Goal: Task Accomplishment & Management: Manage account settings

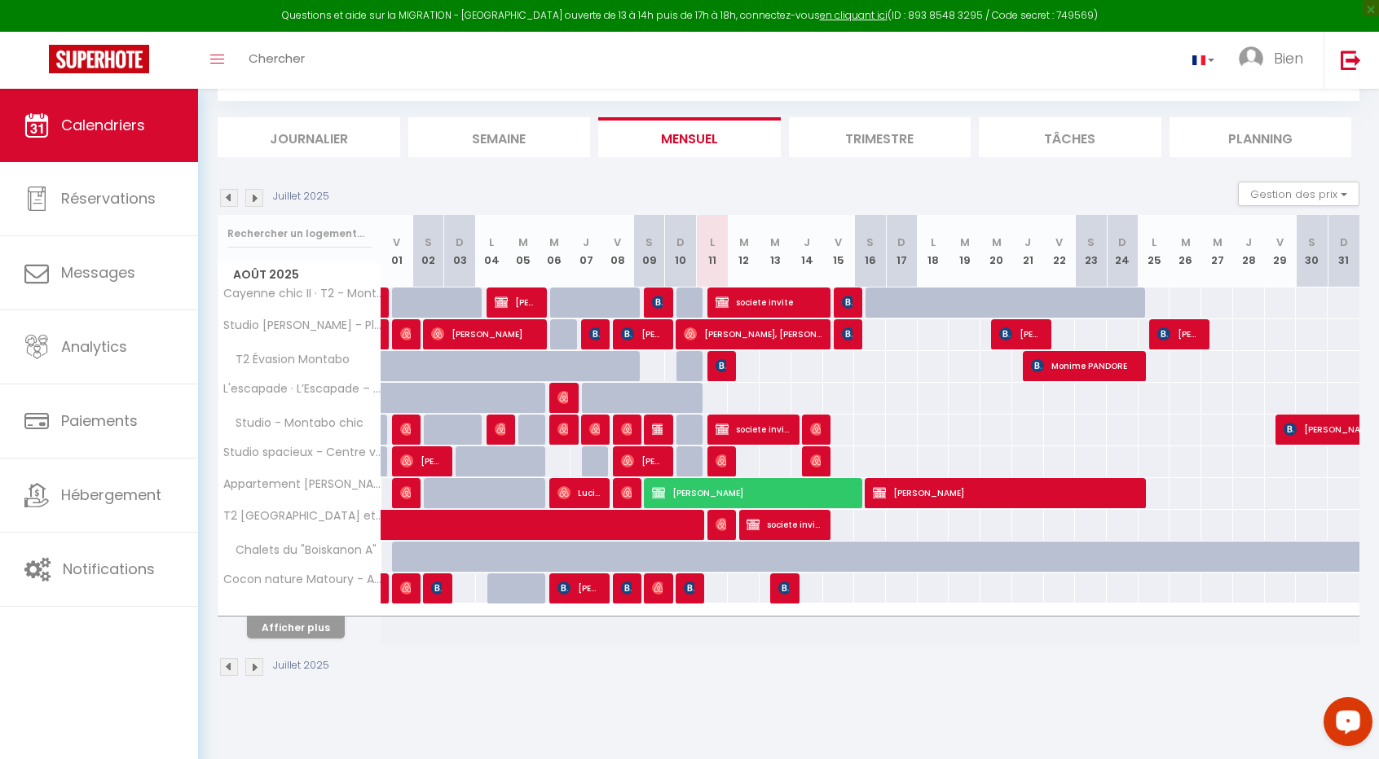
scroll to position [89, 0]
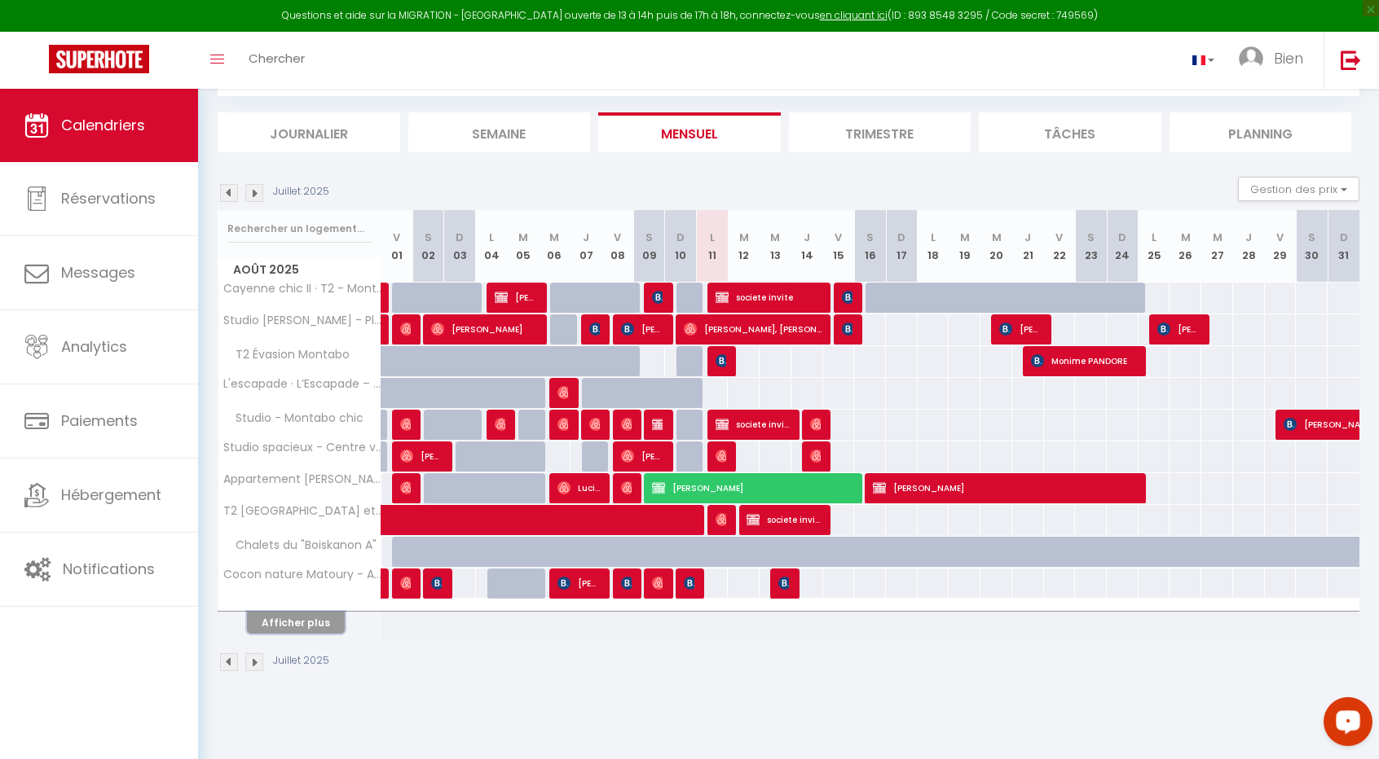
click at [329, 616] on button "Afficher plus" at bounding box center [296, 623] width 98 height 22
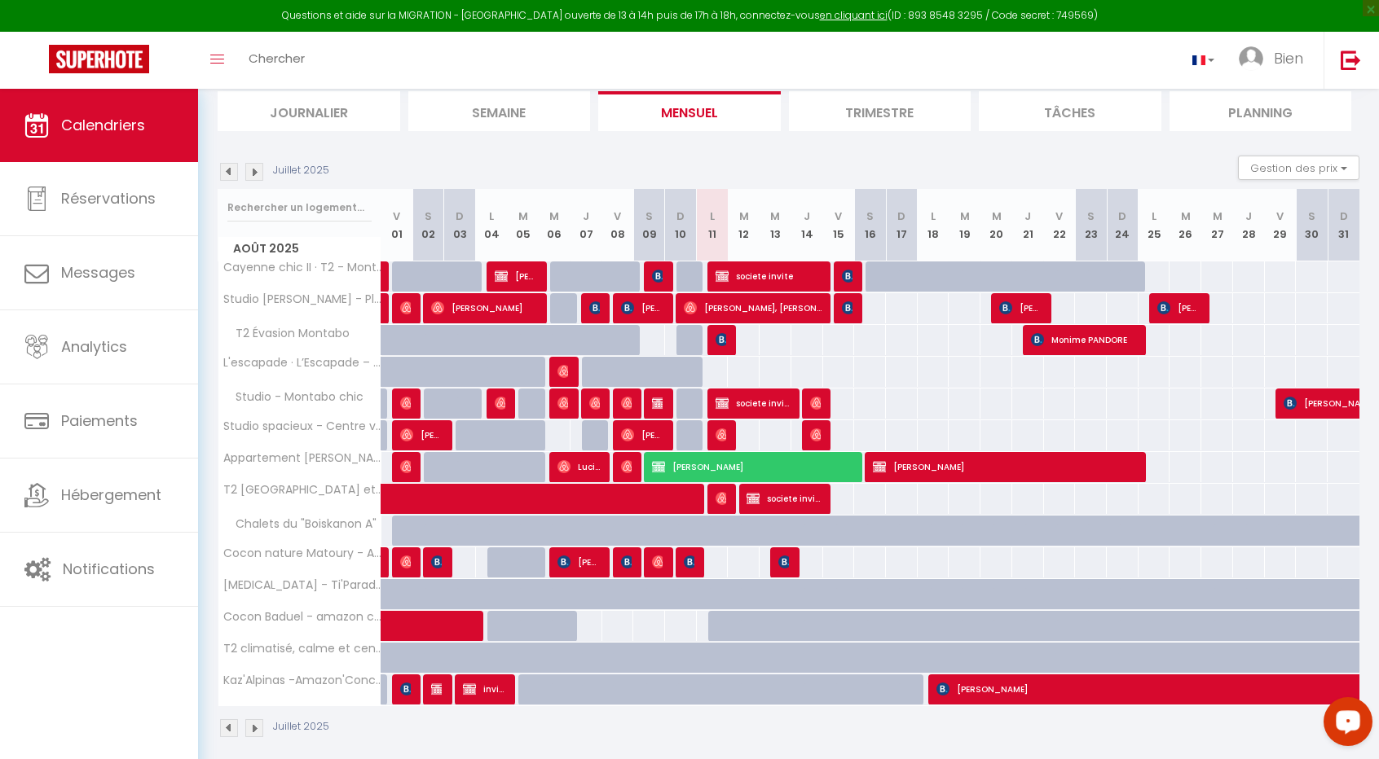
scroll to position [119, 0]
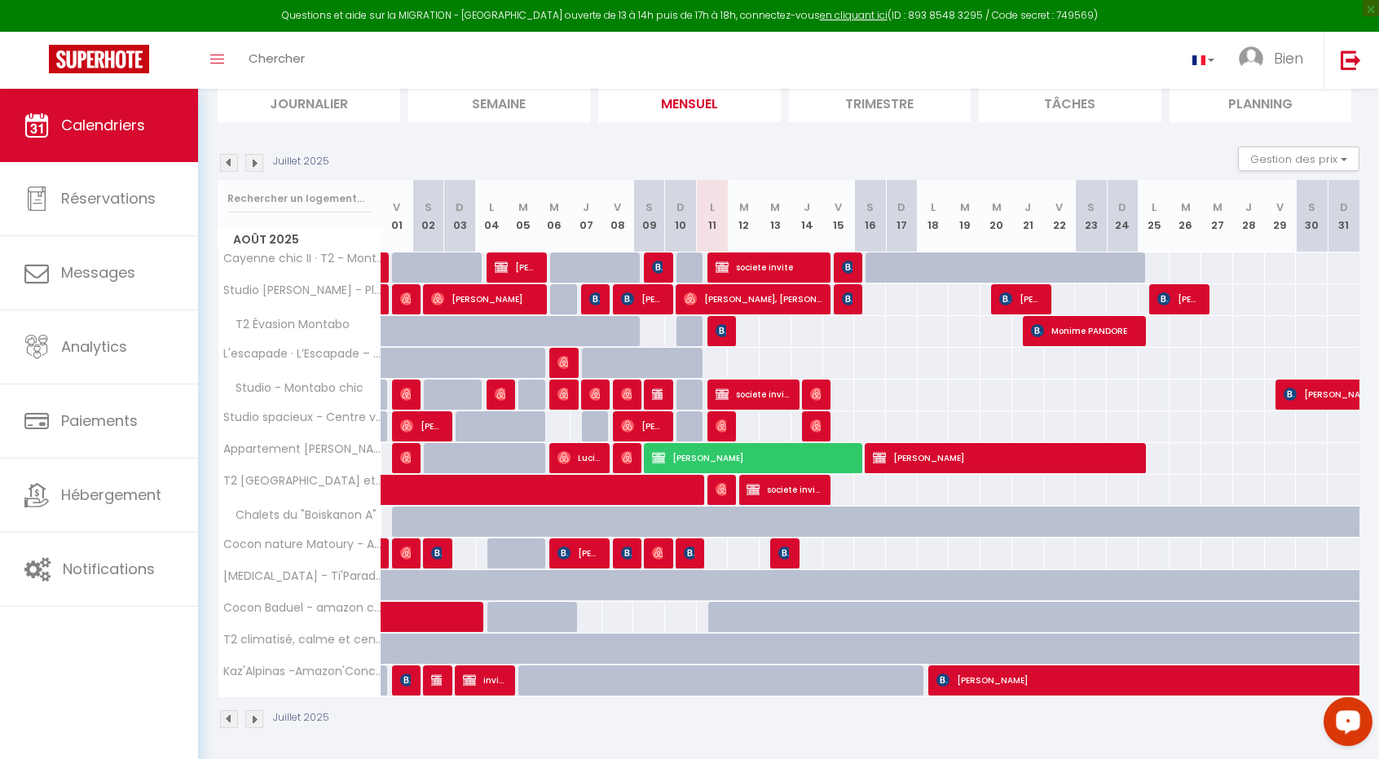
click at [555, 517] on div at bounding box center [566, 531] width 32 height 31
click at [739, 385] on span "societe invite" at bounding box center [752, 394] width 74 height 31
select select "OK"
select select "KO"
select select "0"
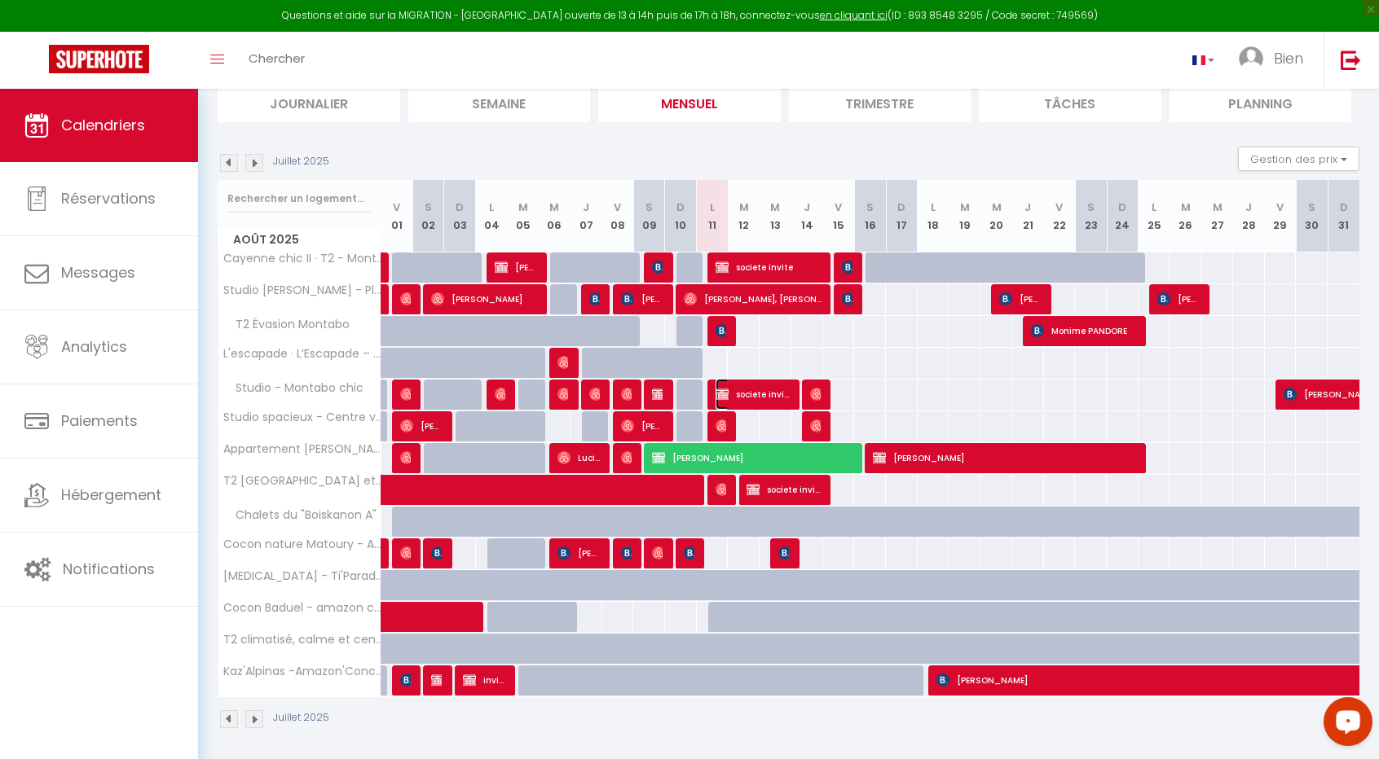
select select "0"
select select "1"
select select
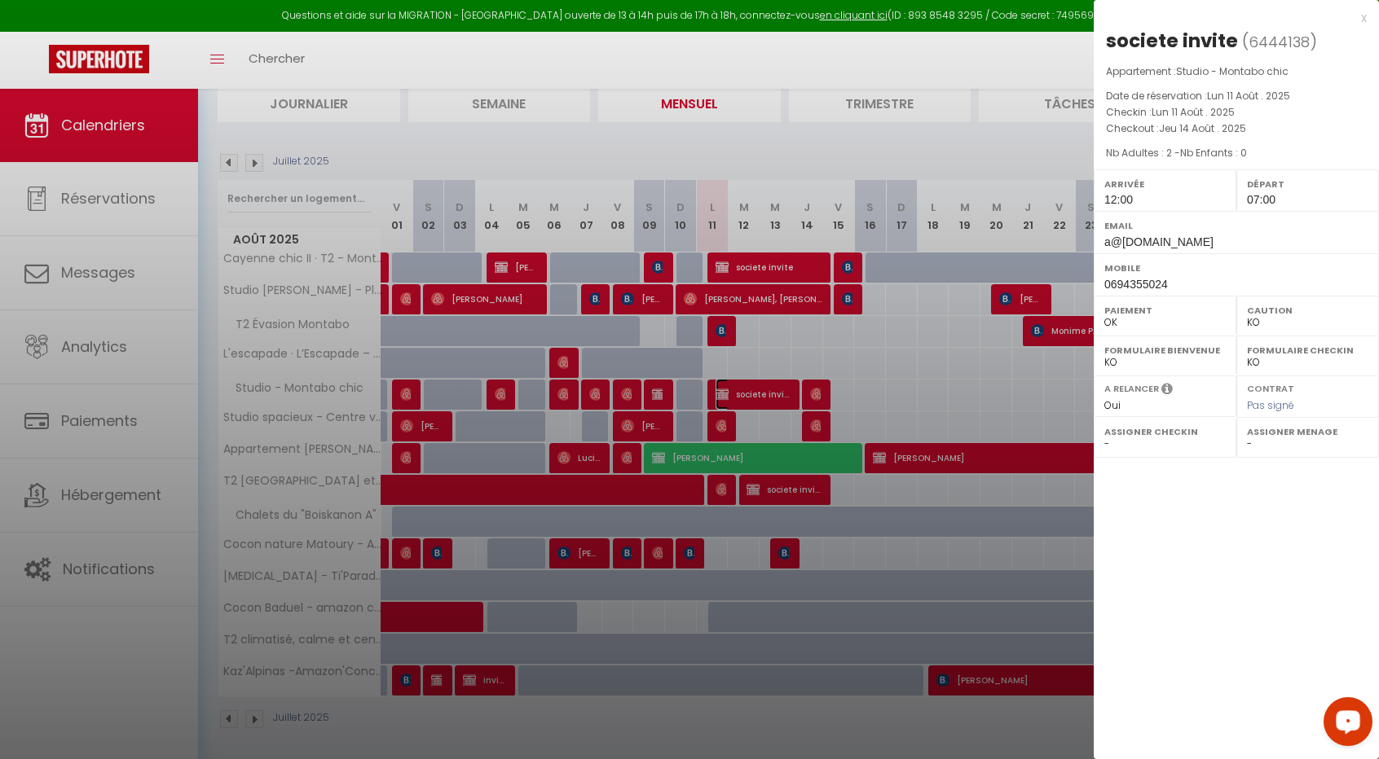
select select "50863"
click at [726, 262] on div at bounding box center [689, 379] width 1379 height 759
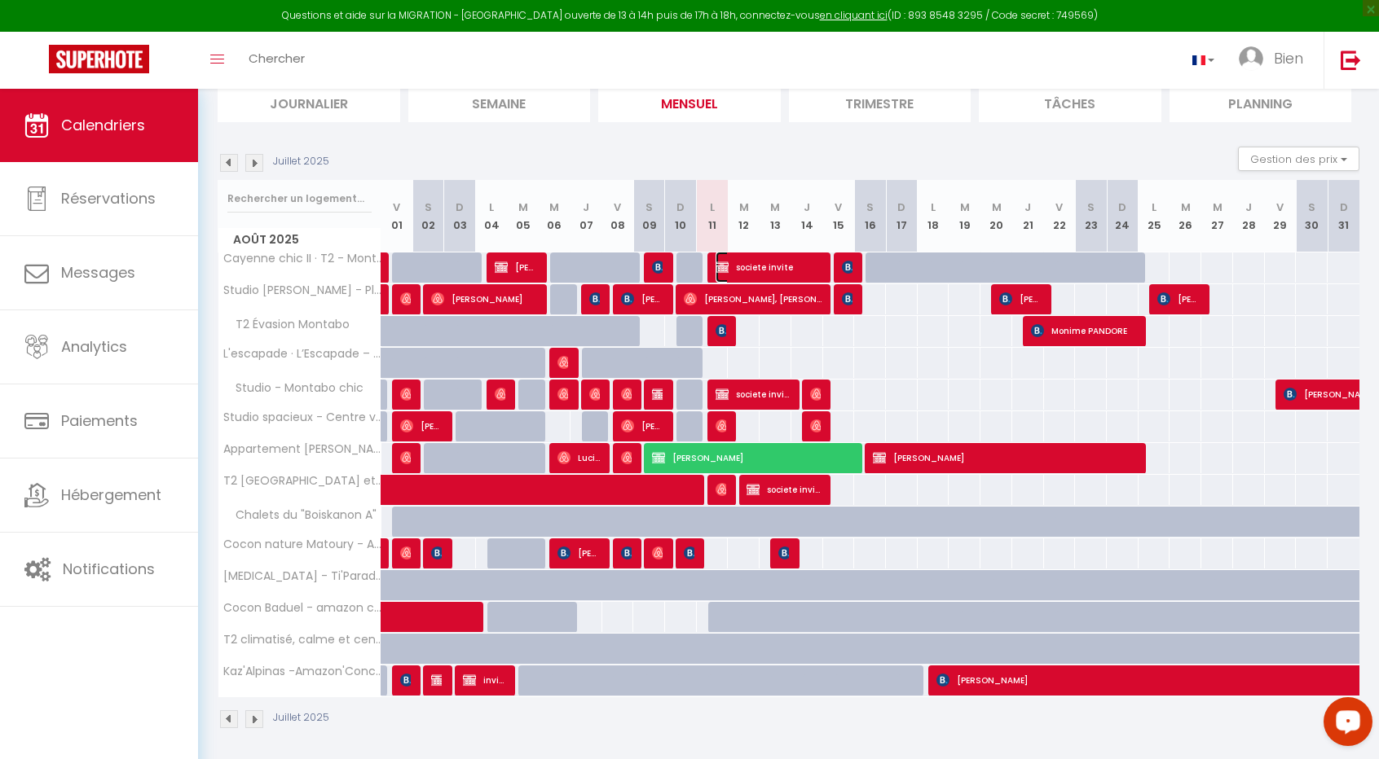
click at [727, 261] on img at bounding box center [721, 267] width 13 height 13
select select "37082"
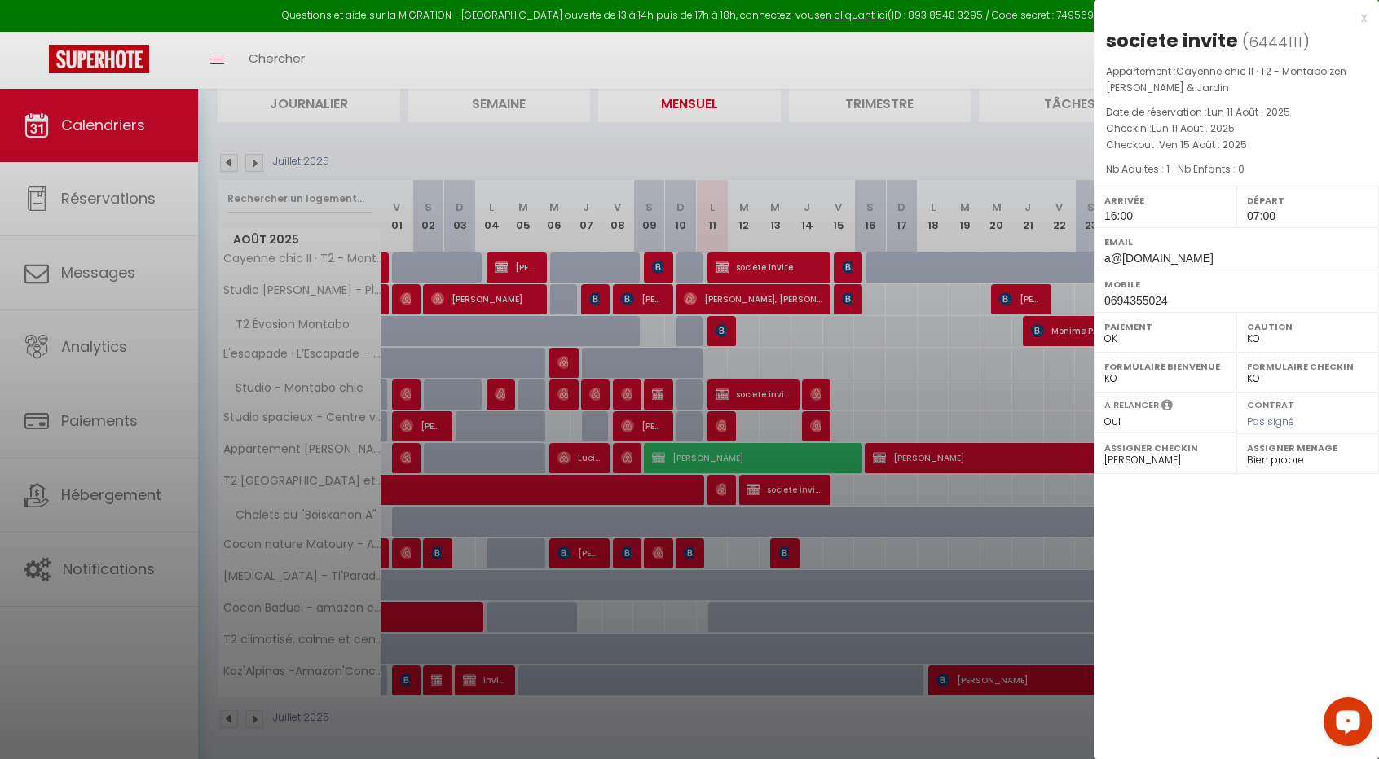
click at [748, 293] on div at bounding box center [689, 379] width 1379 height 759
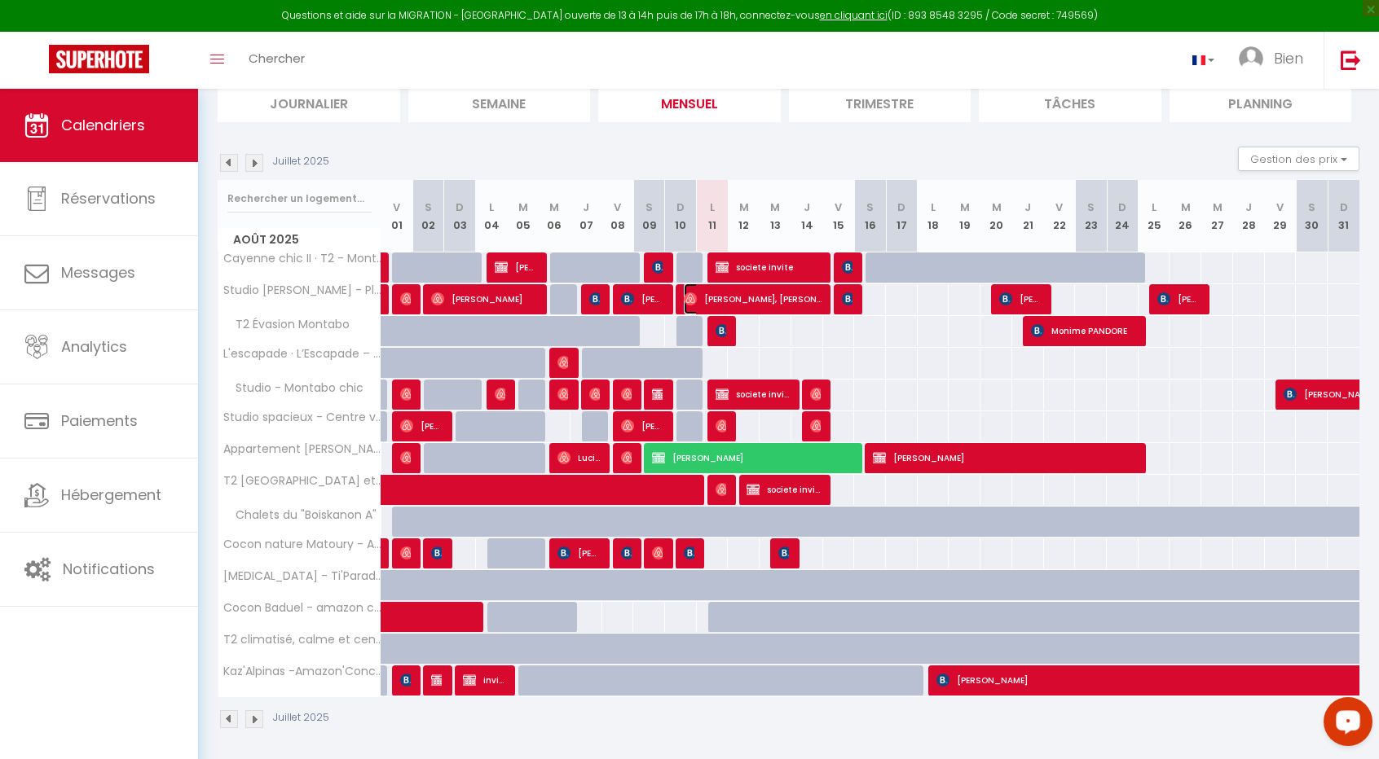
click at [748, 293] on span "[PERSON_NAME], [PERSON_NAME]" at bounding box center [753, 299] width 138 height 31
select select "OK"
select select
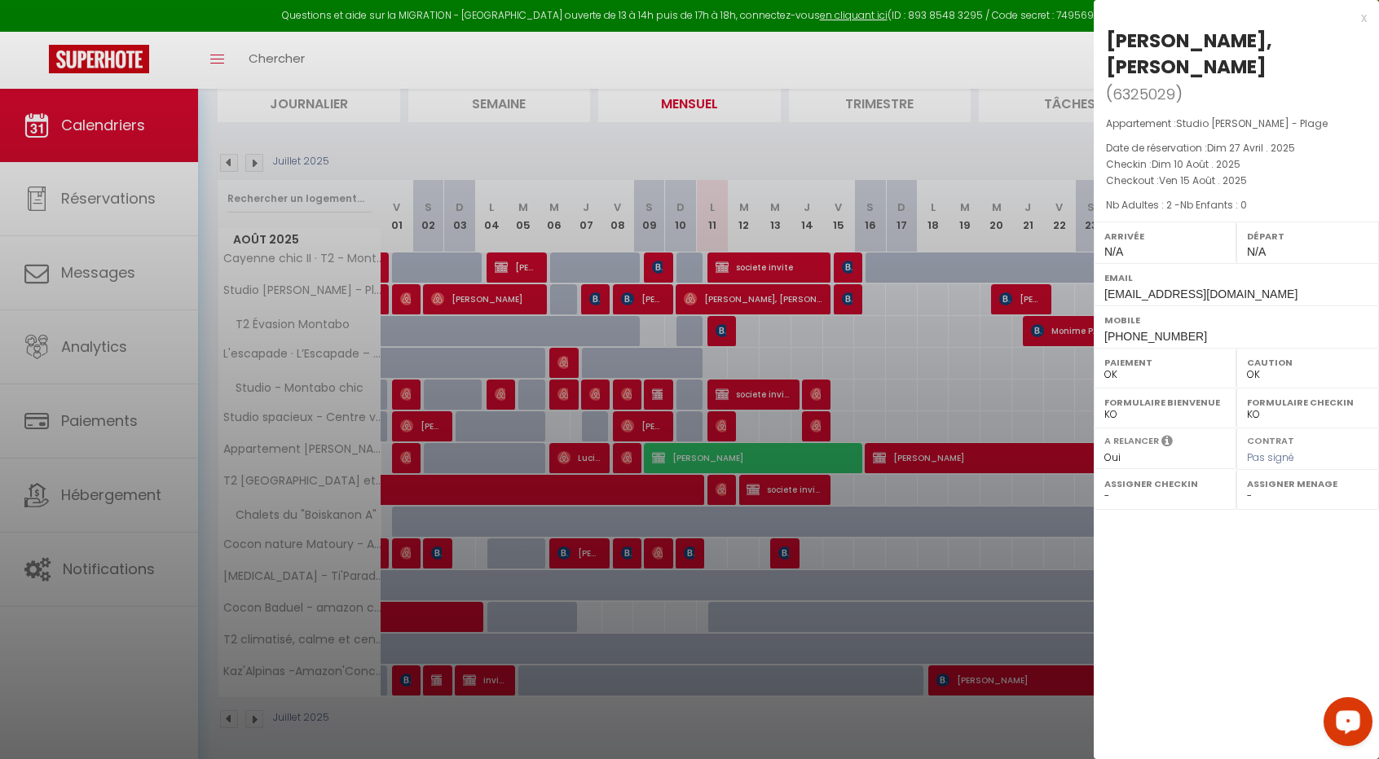
click at [782, 383] on div at bounding box center [689, 379] width 1379 height 759
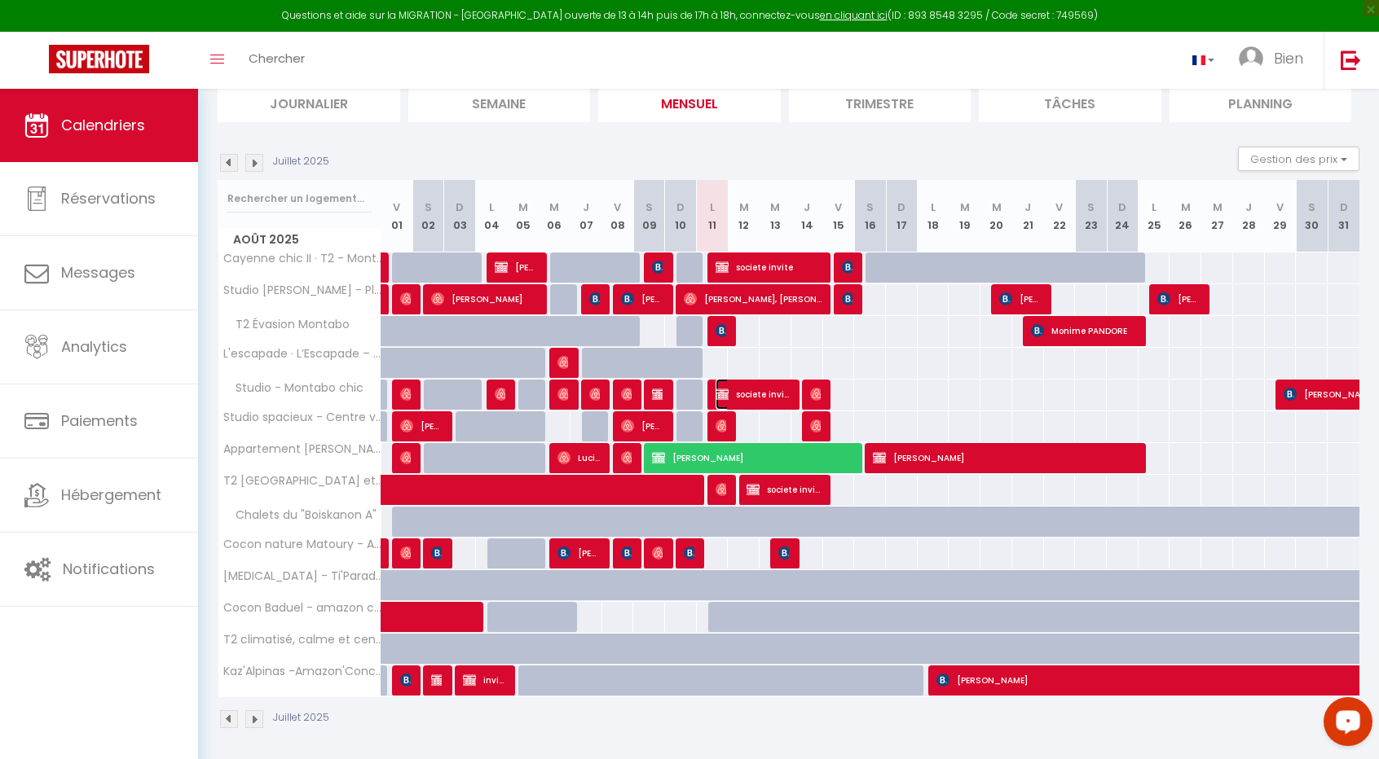
click at [782, 383] on span "societe invite" at bounding box center [752, 394] width 74 height 31
select select "KO"
select select "50863"
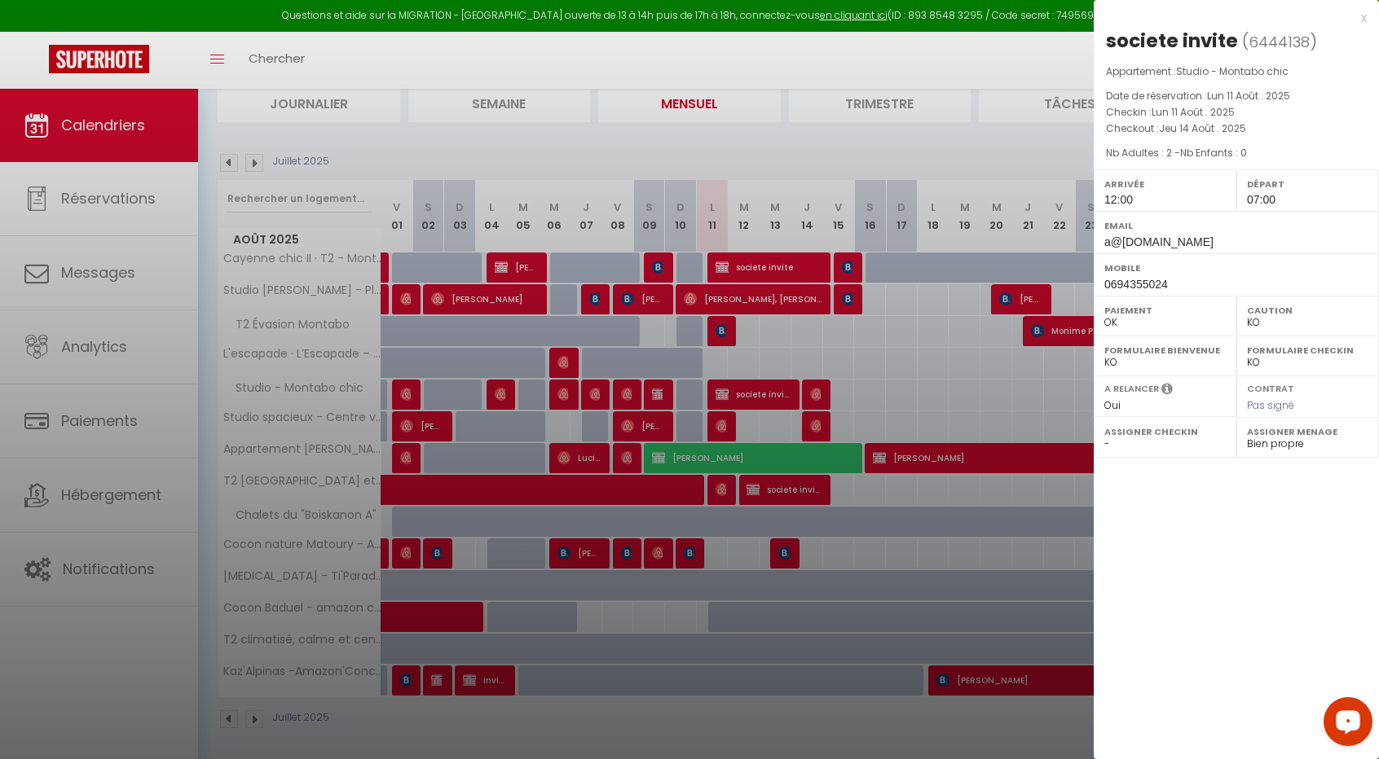
click at [773, 482] on div at bounding box center [689, 379] width 1379 height 759
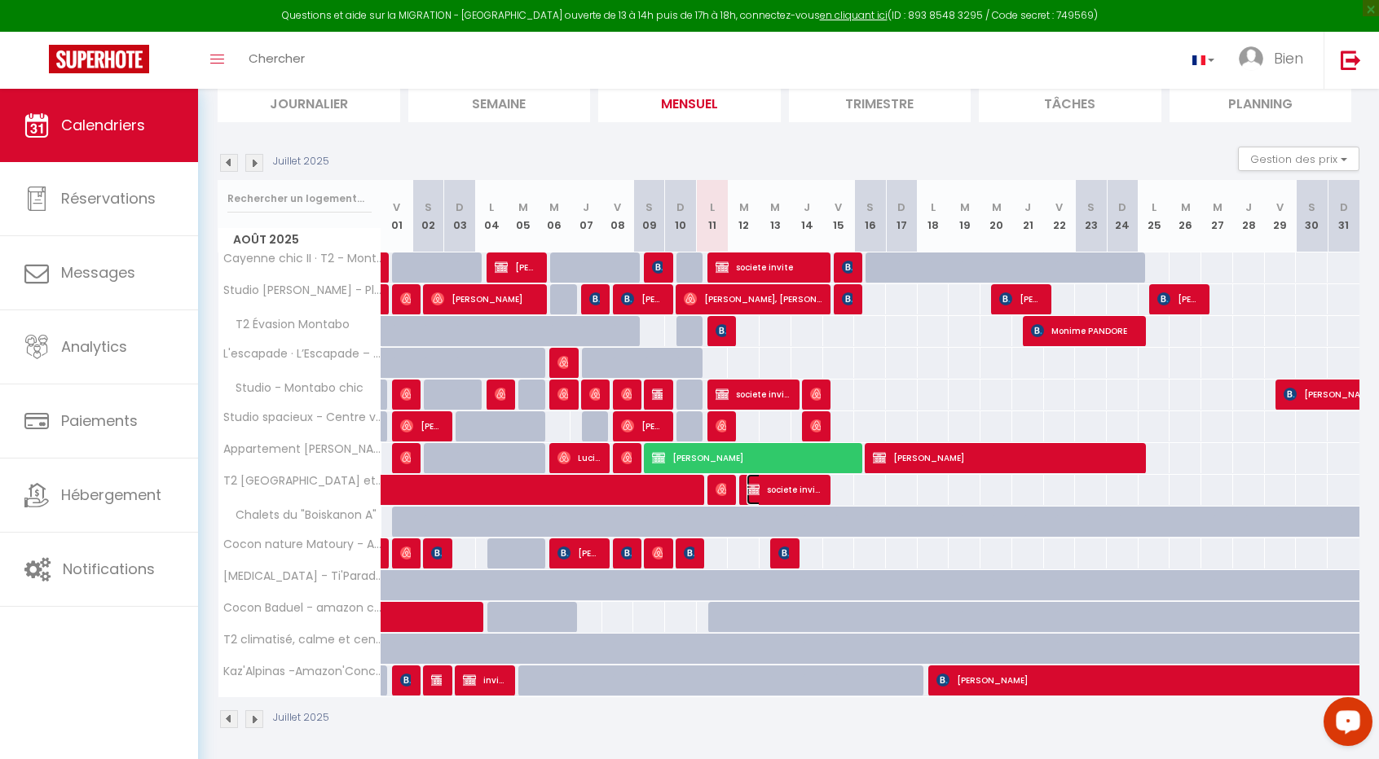
click at [773, 482] on span "societe invité" at bounding box center [783, 489] width 74 height 31
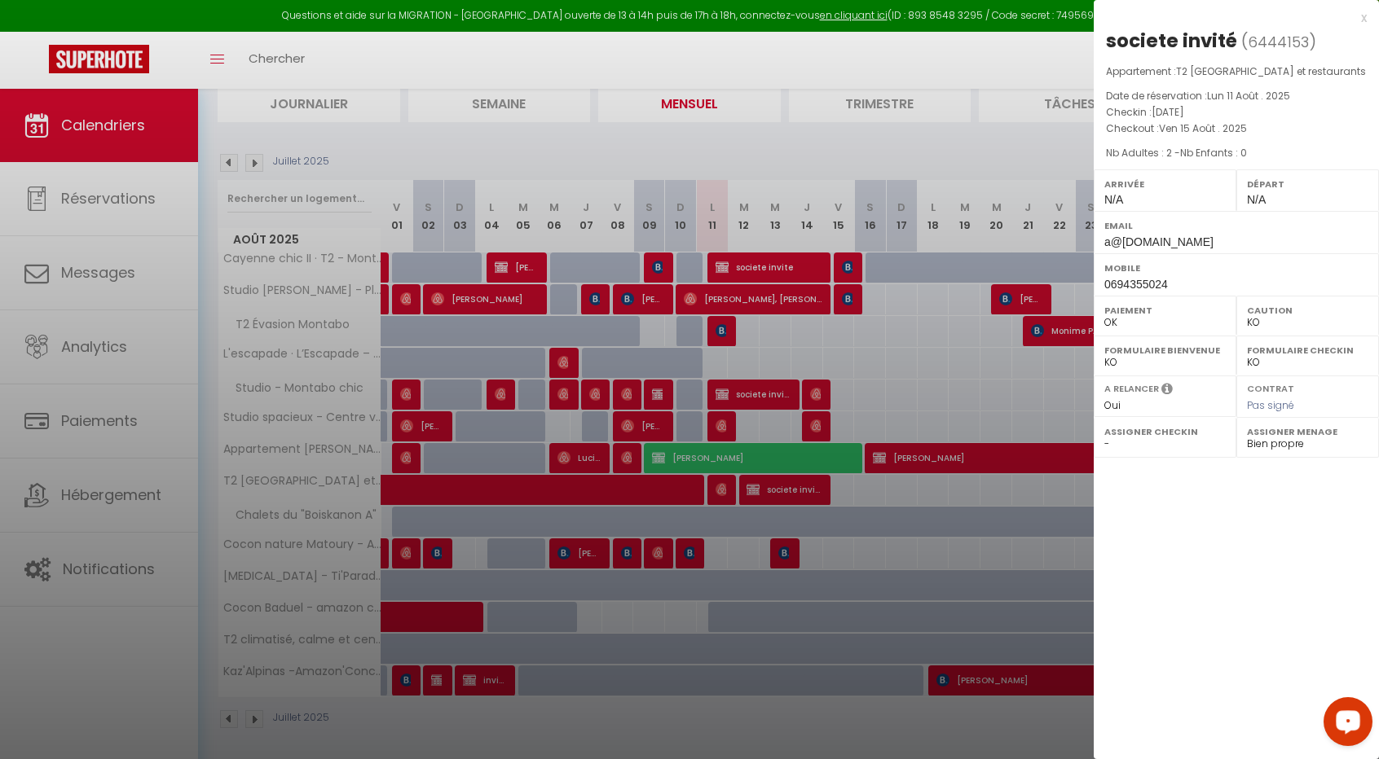
click at [784, 533] on div at bounding box center [689, 379] width 1379 height 759
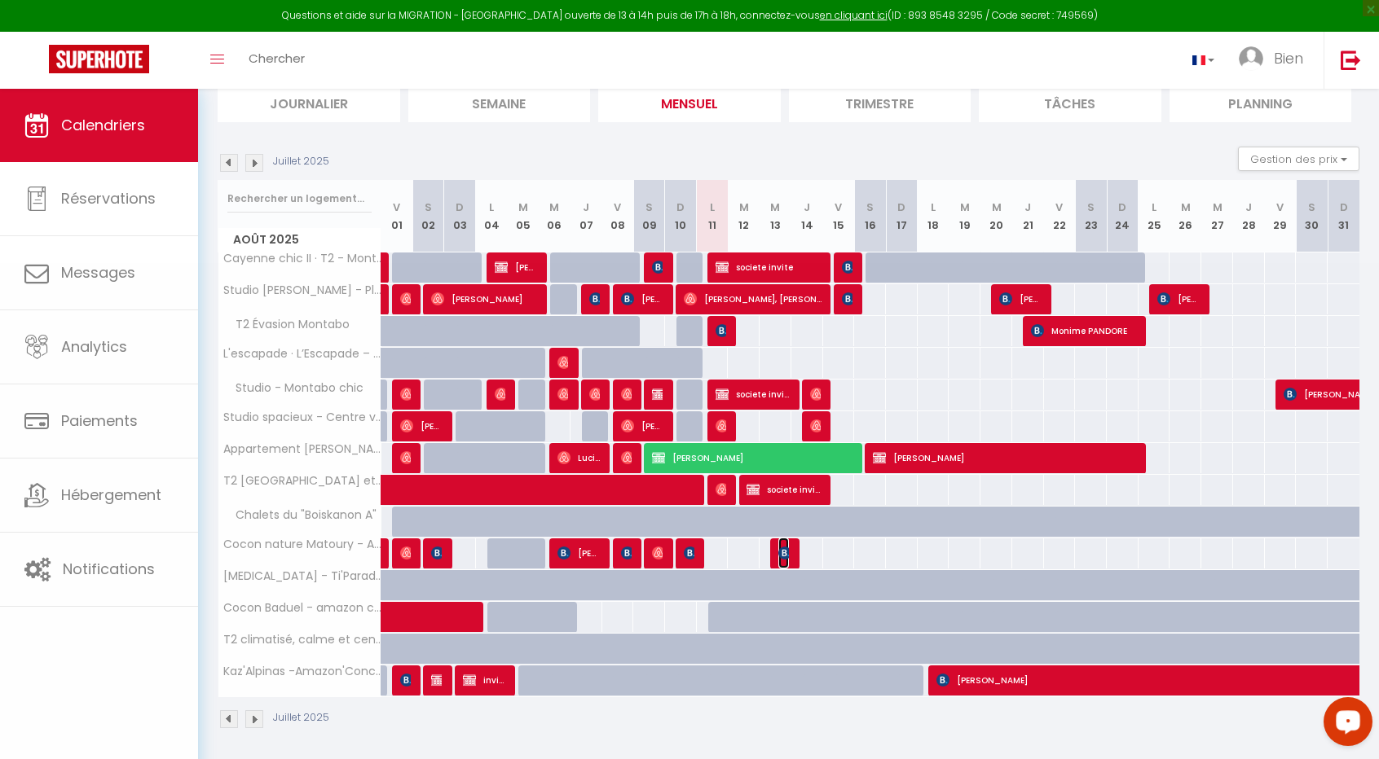
click at [785, 538] on span "[PERSON_NAME]" at bounding box center [783, 553] width 11 height 31
select select
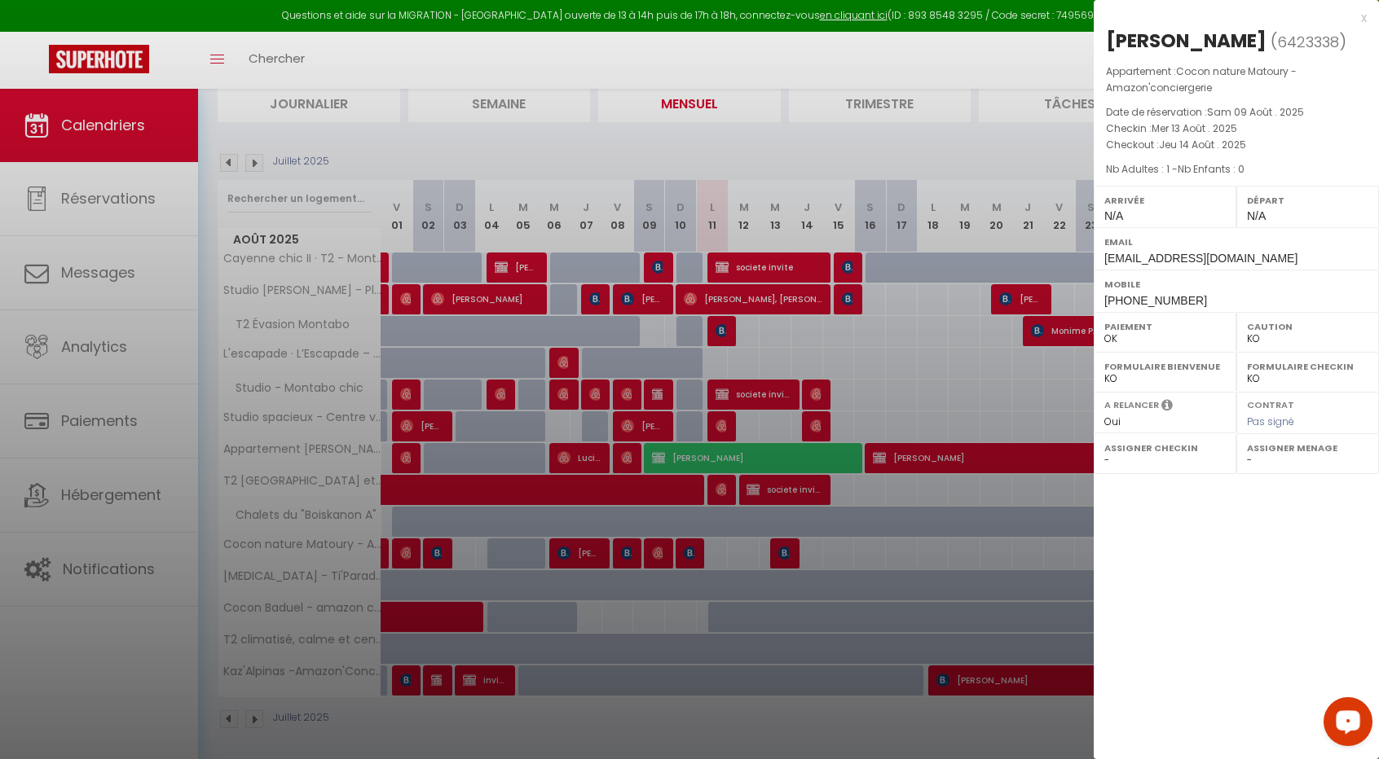
click at [937, 660] on div at bounding box center [689, 379] width 1379 height 759
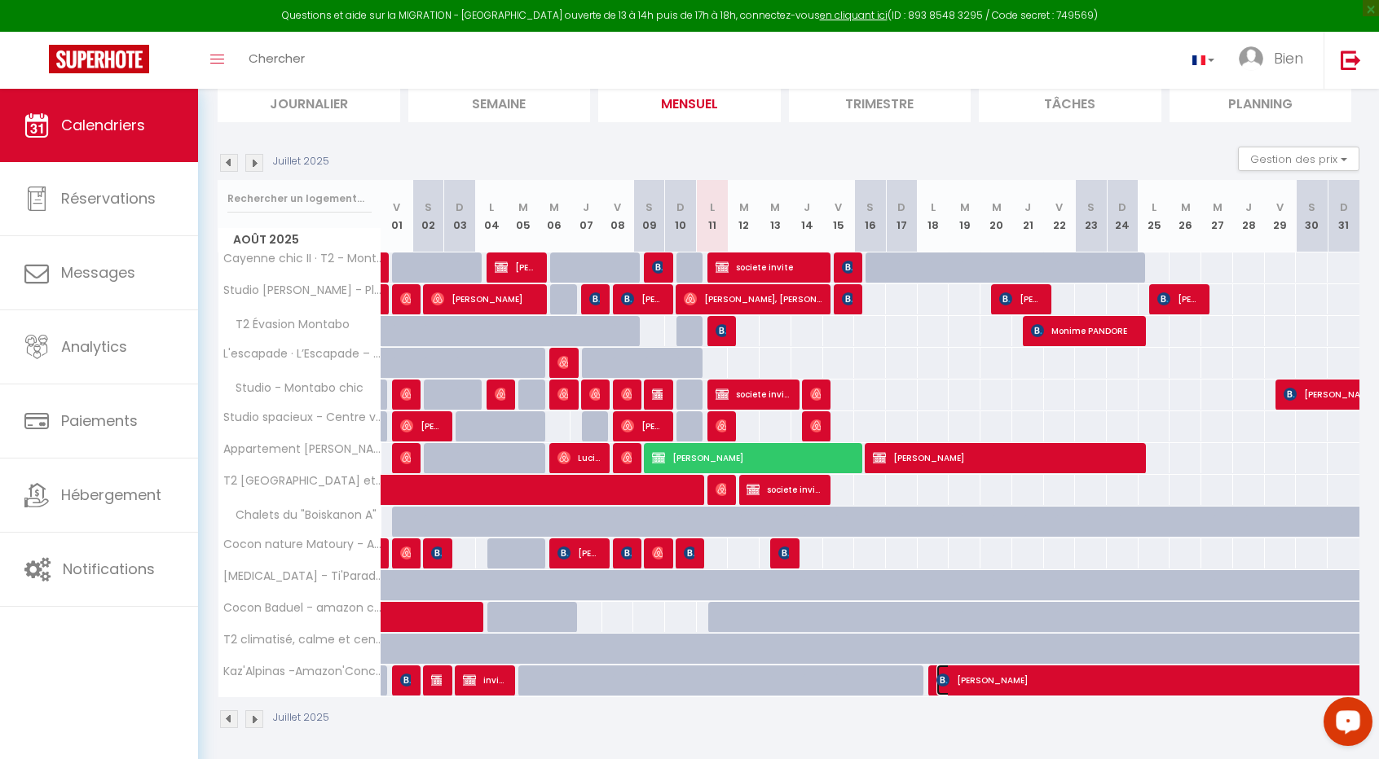
click at [941, 667] on span "[PERSON_NAME]" at bounding box center [1198, 680] width 525 height 31
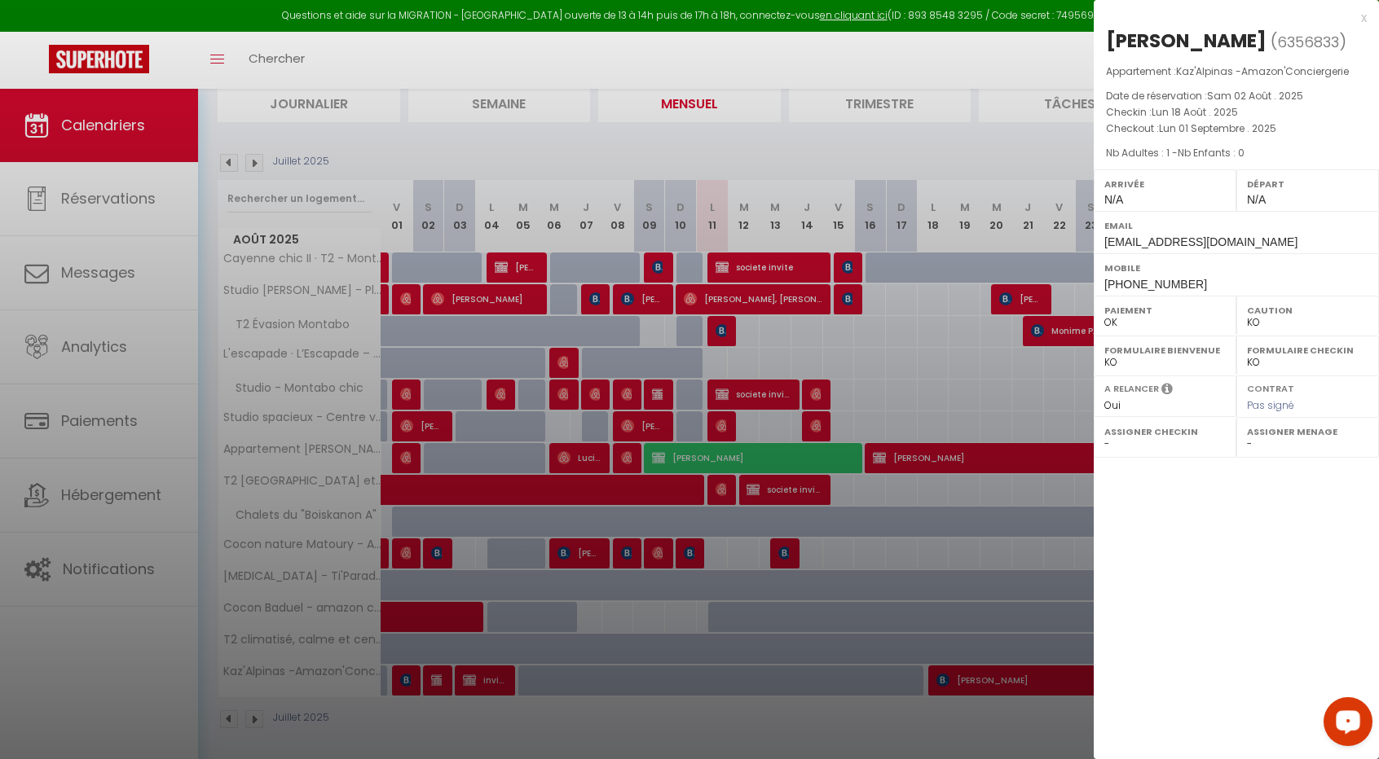
click at [1368, 17] on div "x [PERSON_NAME] ( 6356833 ) Appartement : Kaz'Alpinas -Amazon'Conciergerie Date…" at bounding box center [1236, 152] width 285 height 304
click at [1363, 20] on div "x" at bounding box center [1230, 18] width 273 height 20
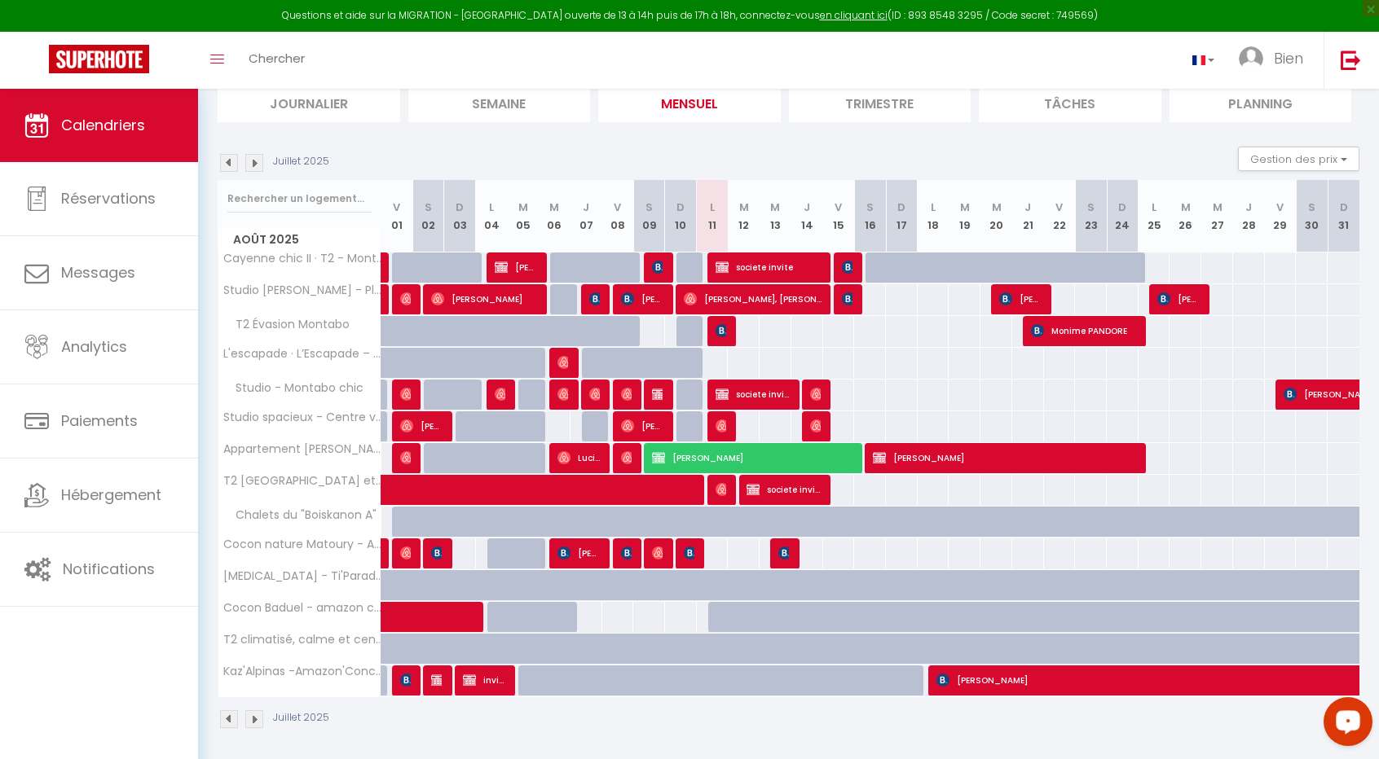
click at [660, 620] on div "75" at bounding box center [648, 617] width 33 height 30
